Goal: Ask a question

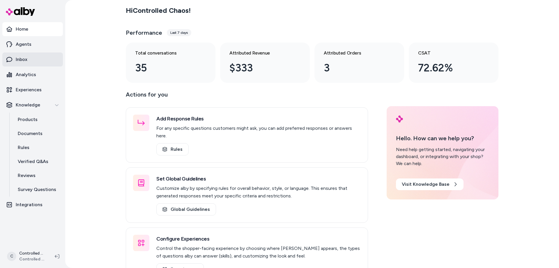
click at [34, 62] on link "Inbox" at bounding box center [32, 59] width 61 height 14
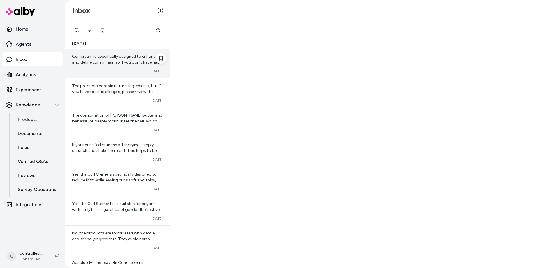
click at [107, 63] on span "Curl cream is specifically designed to enhance and define curls in hair, so if …" at bounding box center [117, 68] width 90 height 28
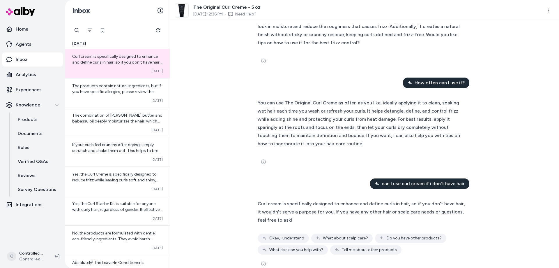
scroll to position [79, 0]
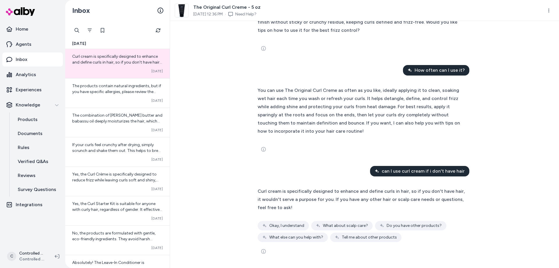
click at [272, 224] on span "Okay, I understand" at bounding box center [286, 225] width 35 height 6
click at [338, 226] on span "What about scalp care?" at bounding box center [345, 225] width 45 height 6
click at [397, 227] on span "Do you have other products?" at bounding box center [414, 225] width 55 height 6
click at [349, 240] on span "Tell me about other products" at bounding box center [369, 237] width 55 height 6
